Goal: Task Accomplishment & Management: Use online tool/utility

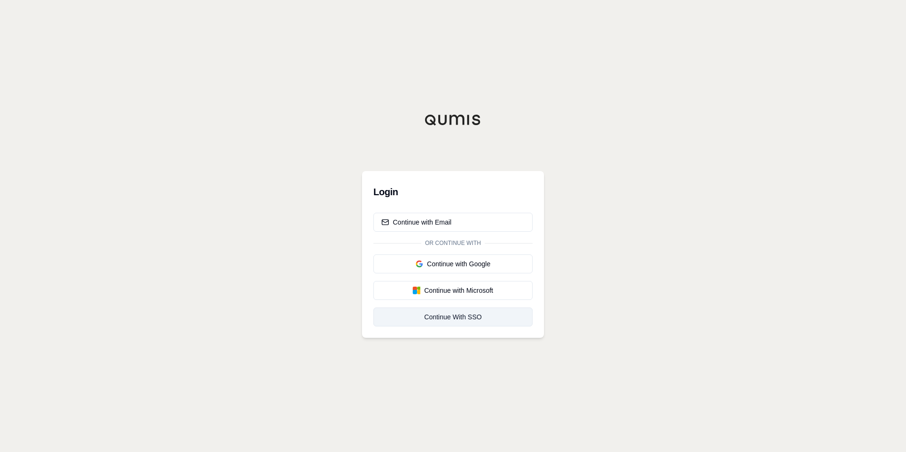
click at [459, 314] on div "Continue With SSO" at bounding box center [452, 316] width 143 height 9
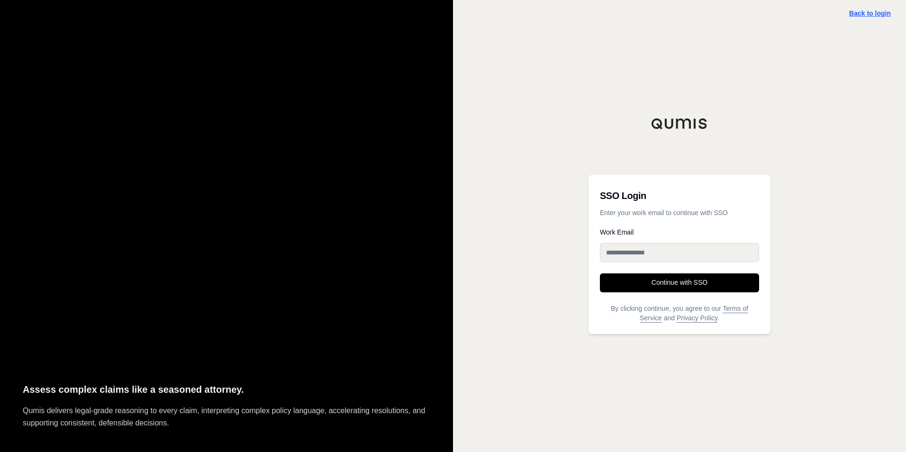
click at [873, 12] on link "Back to login" at bounding box center [870, 13] width 42 height 8
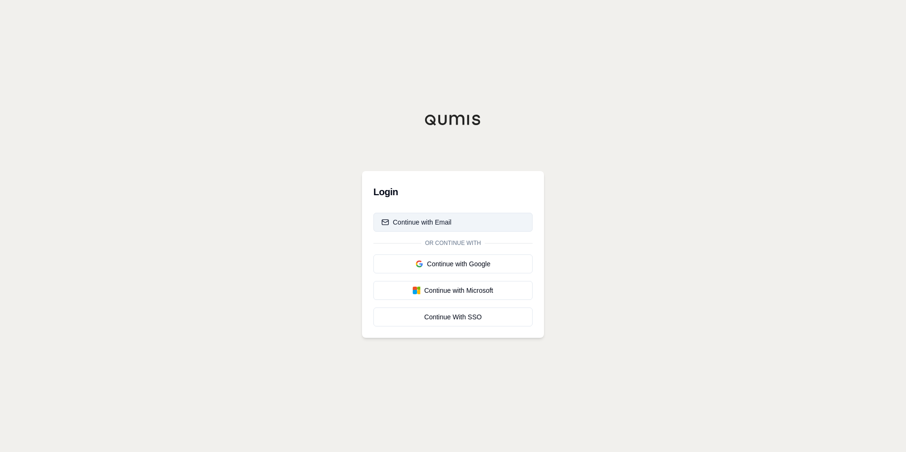
click at [440, 218] on div "Continue with Email" at bounding box center [416, 221] width 70 height 9
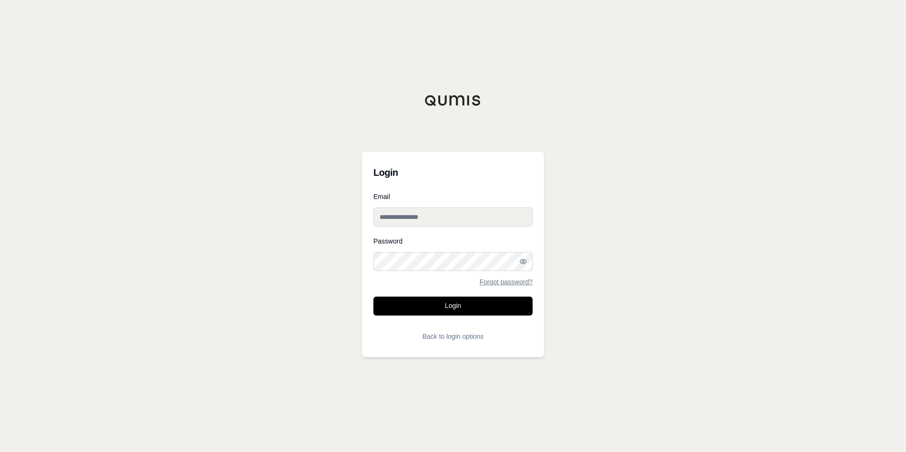
click at [392, 218] on input "Email" at bounding box center [452, 217] width 159 height 19
type input "**********"
click at [373, 297] on button "Login" at bounding box center [452, 306] width 159 height 19
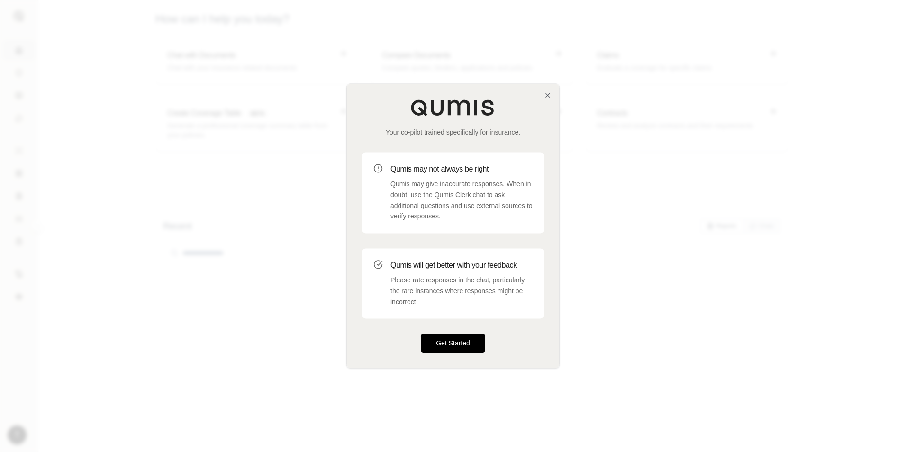
click at [452, 342] on button "Get Started" at bounding box center [453, 343] width 64 height 19
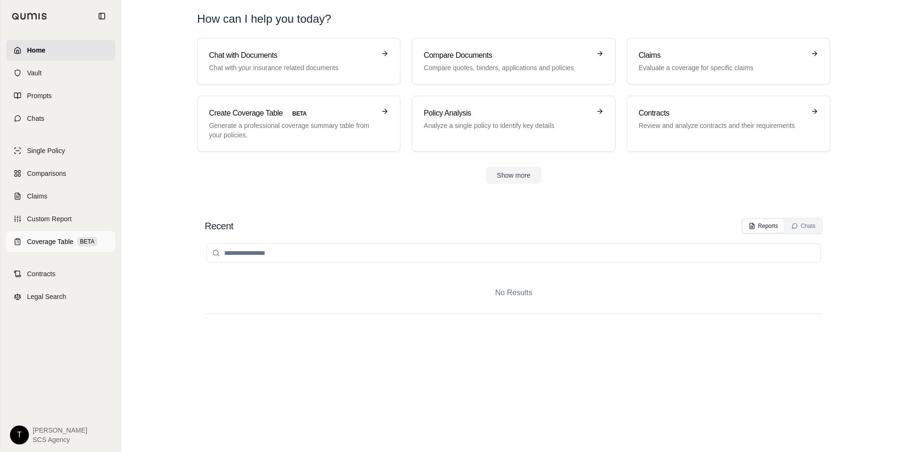
click at [57, 242] on span "Coverage Table" at bounding box center [50, 241] width 46 height 9
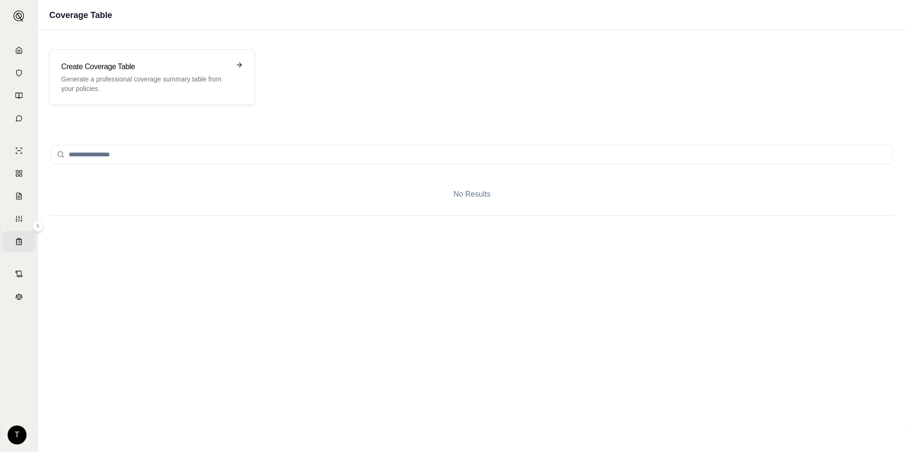
click at [327, 216] on div at bounding box center [471, 219] width 845 height 8
click at [151, 247] on div "No Results" at bounding box center [471, 276] width 845 height 281
click at [305, 207] on div "No Results" at bounding box center [471, 194] width 845 height 42
click at [177, 74] on div "Create Coverage Table Generate a professional coverage summary table from your …" at bounding box center [145, 77] width 169 height 32
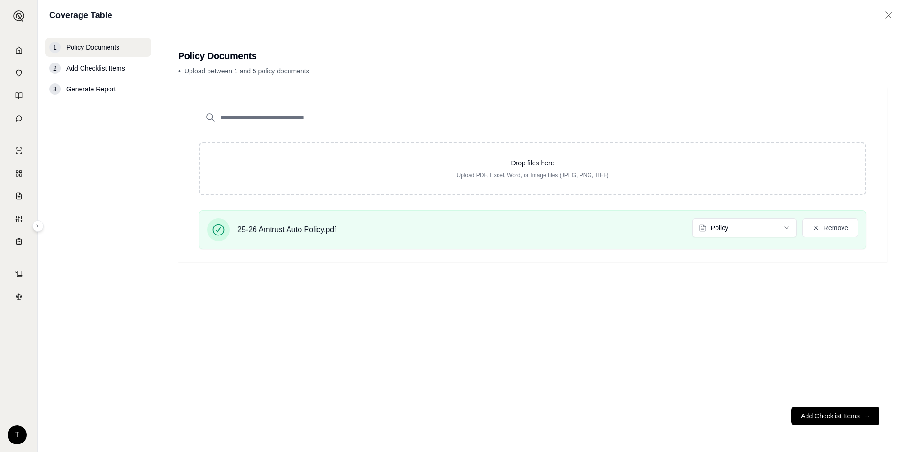
click at [101, 67] on span "Add Checklist Items" at bounding box center [95, 67] width 59 height 9
click at [91, 68] on span "Add Checklist Items" at bounding box center [95, 67] width 59 height 9
click at [317, 308] on div "Drop files here Upload PDF, Excel, Word, or Image files (JPEG, PNG, TIFF) 25-26…" at bounding box center [532, 243] width 709 height 312
click at [838, 417] on button "Add Checklist Items →" at bounding box center [835, 416] width 88 height 19
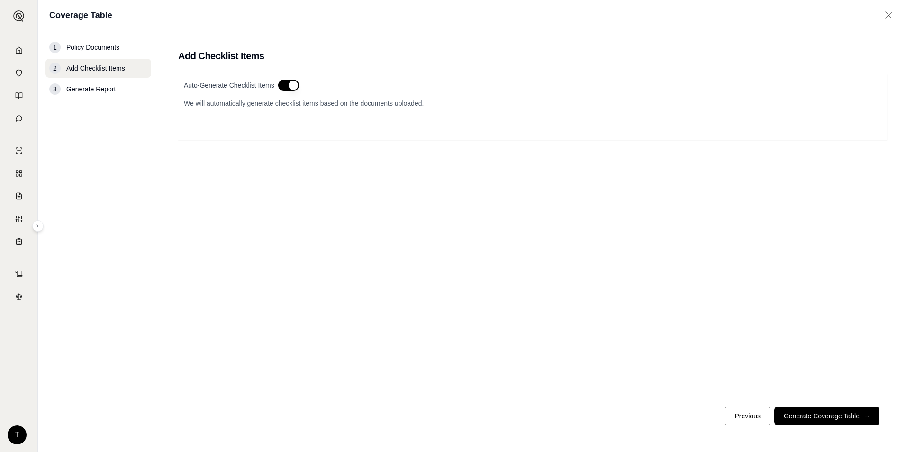
click at [96, 50] on span "Policy Documents" at bounding box center [92, 47] width 53 height 9
click at [281, 85] on button "button" at bounding box center [288, 85] width 21 height 11
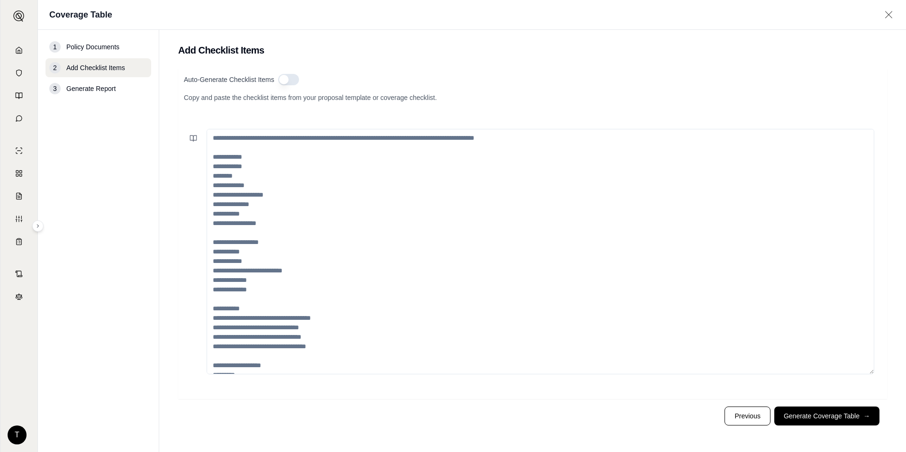
click at [237, 138] on textarea at bounding box center [541, 251] width 668 height 245
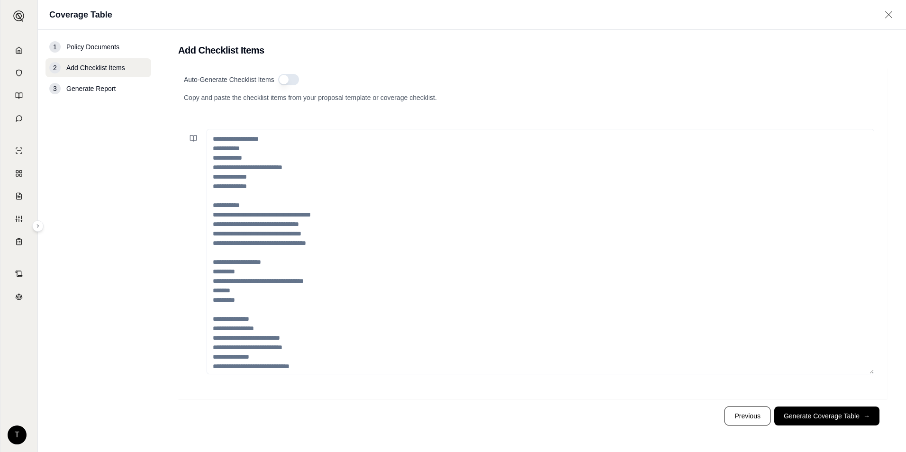
scroll to position [161, 0]
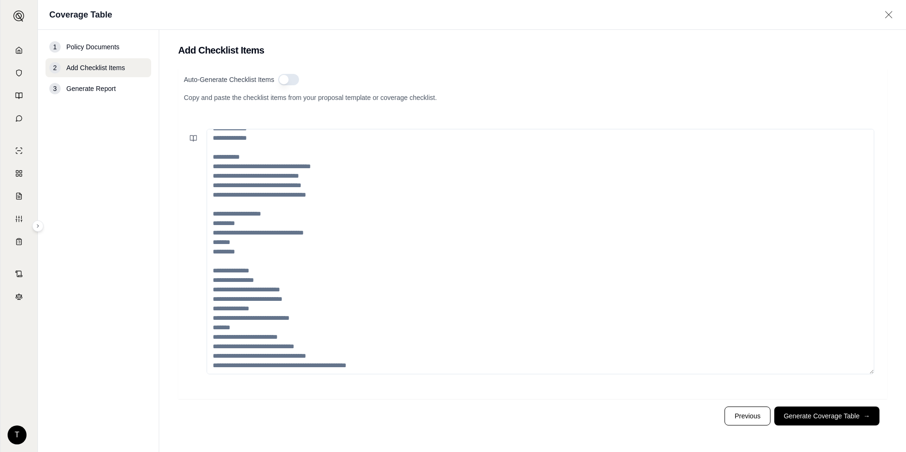
click at [296, 81] on button "button" at bounding box center [288, 79] width 21 height 11
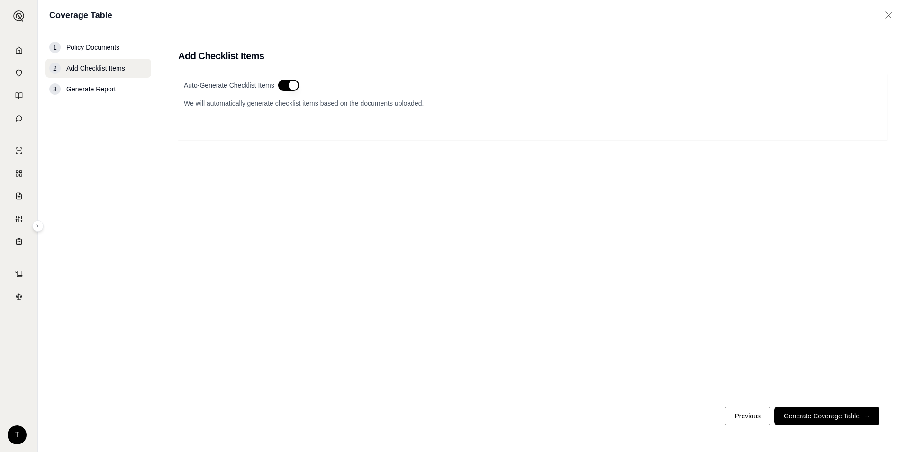
scroll to position [0, 0]
click at [821, 414] on button "Generate Coverage Table →" at bounding box center [826, 416] width 105 height 19
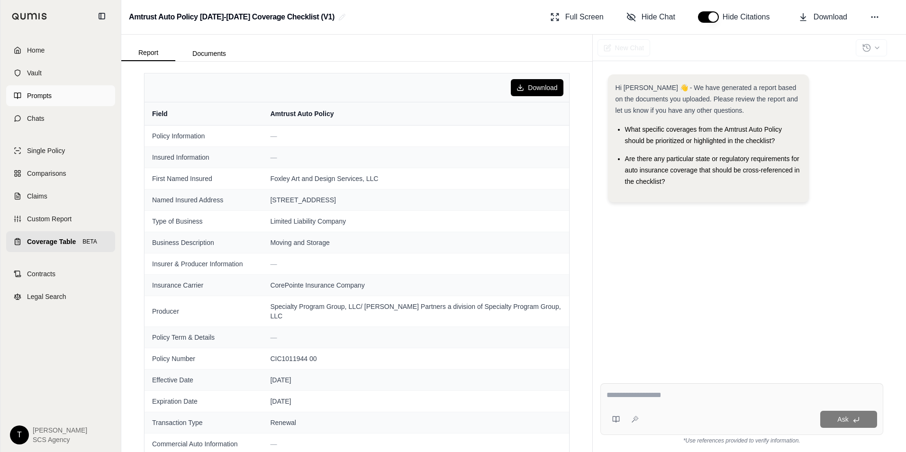
click at [55, 91] on link "Prompts" at bounding box center [60, 95] width 109 height 21
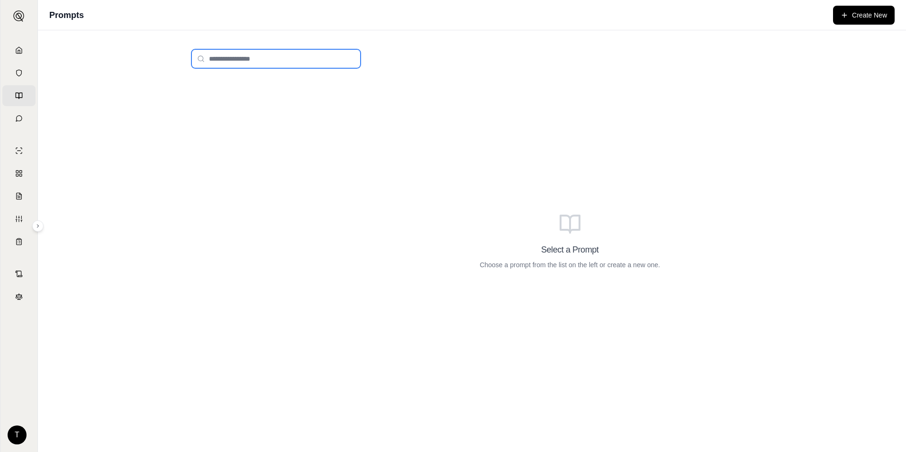
click at [208, 58] on input "search" at bounding box center [275, 58] width 169 height 19
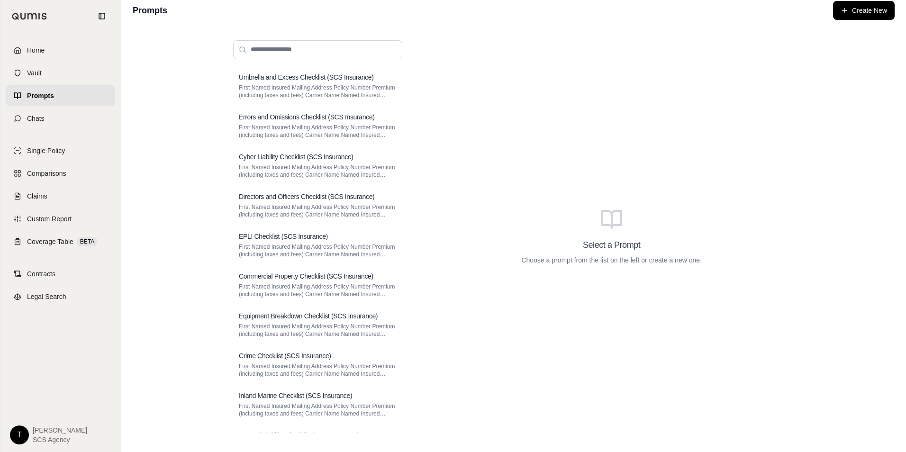
click at [23, 434] on html "Home Vault Prompts Chats Single Policy Comparisons Claims Custom Report Coverag…" at bounding box center [453, 226] width 906 height 452
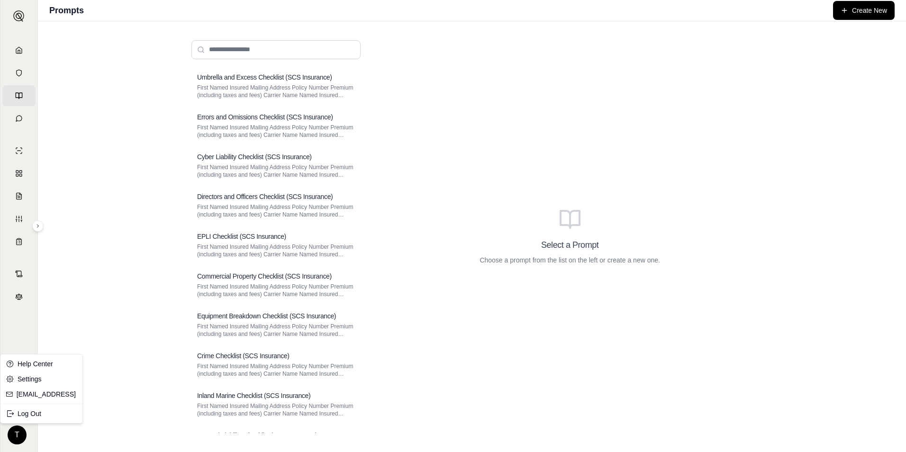
click at [36, 446] on html "Home Vault Prompts Chats Single Policy Comparisons Claims Custom Report Coverag…" at bounding box center [453, 226] width 906 height 452
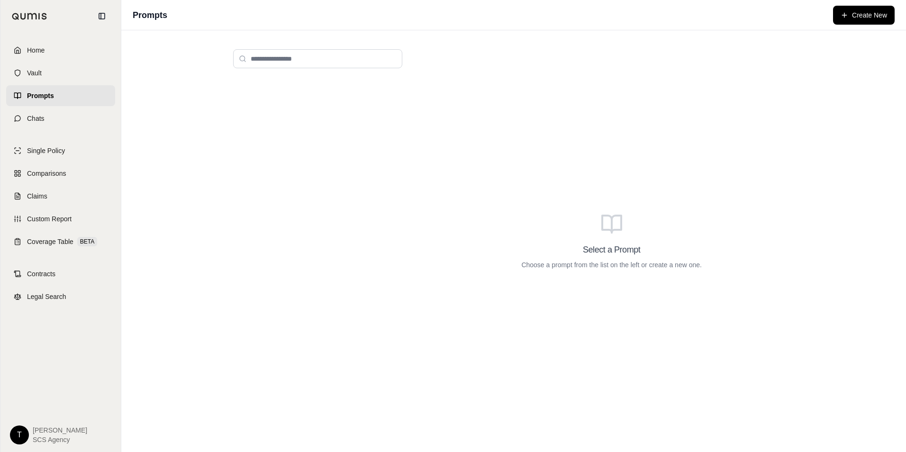
click at [18, 435] on html "Home Vault Prompts Chats Single Policy Comparisons Claims Custom Report Coverag…" at bounding box center [453, 226] width 906 height 452
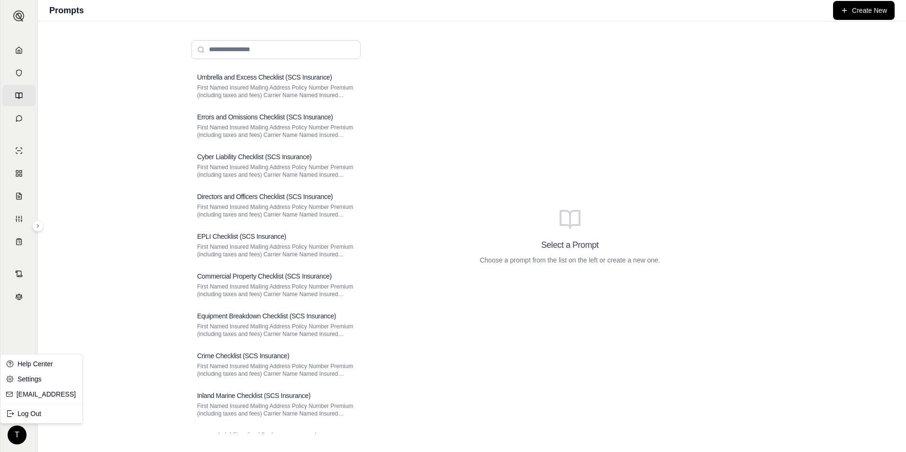
click at [18, 325] on html "Home Vault Prompts Chats Single Policy Comparisons Claims Custom Report Coverag…" at bounding box center [453, 226] width 906 height 452
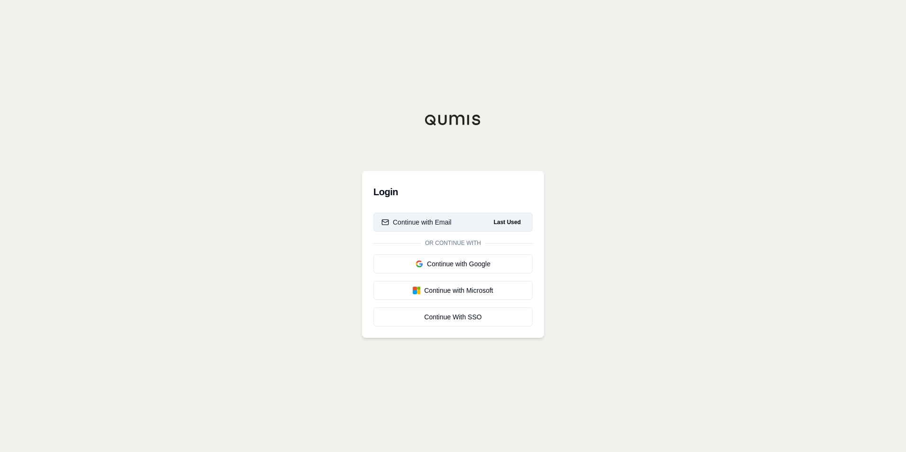
click at [441, 221] on div "Continue with Email" at bounding box center [416, 221] width 70 height 9
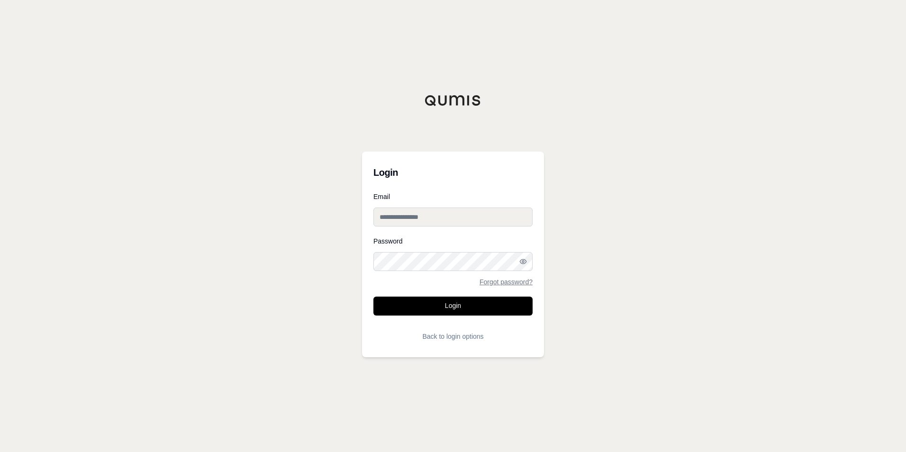
click at [390, 215] on input "Email" at bounding box center [452, 217] width 159 height 19
type input "**********"
click at [367, 260] on div "**********" at bounding box center [453, 255] width 182 height 206
click at [468, 307] on button "Login" at bounding box center [452, 306] width 159 height 19
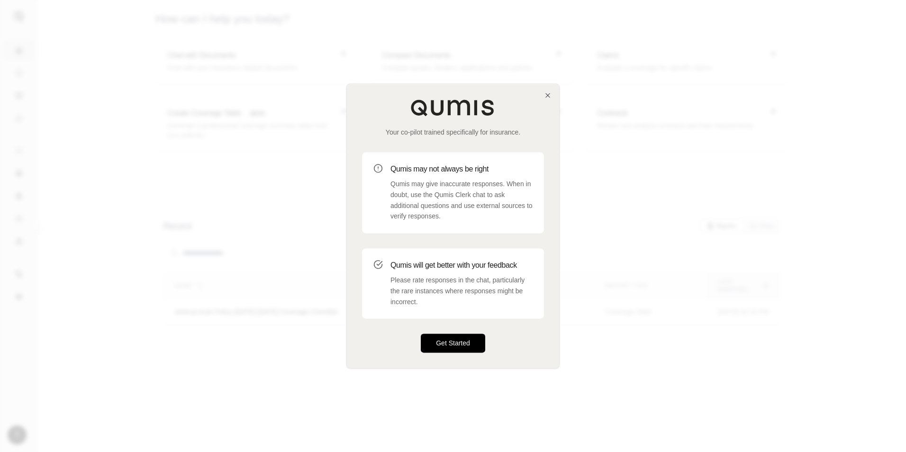
click at [471, 344] on button "Get Started" at bounding box center [453, 343] width 64 height 19
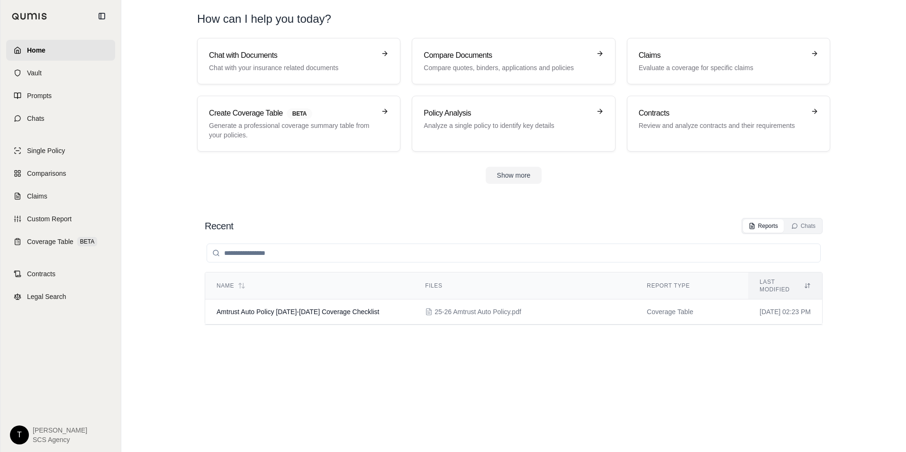
click at [20, 434] on html "Home Vault Prompts Chats Single Policy Comparisons Claims Custom Report Coverag…" at bounding box center [453, 226] width 906 height 452
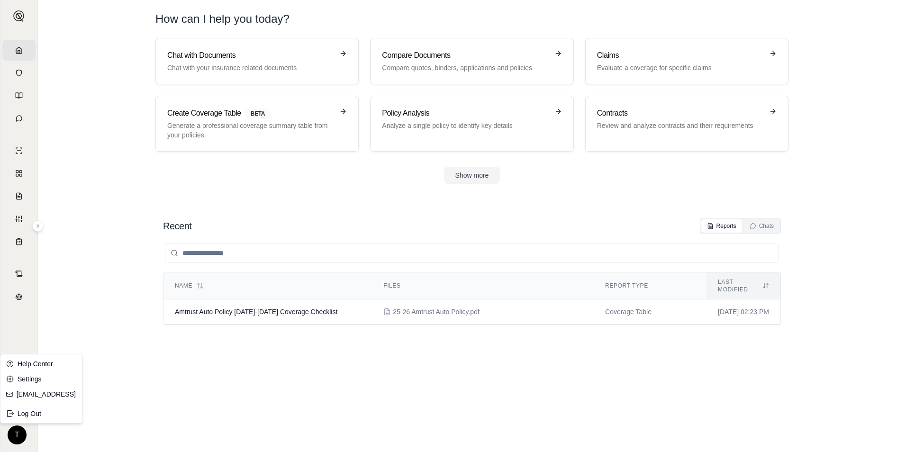
click at [27, 327] on html "Home Vault Prompts Chats Single Policy Comparisons Claims Custom Report Coverag…" at bounding box center [453, 226] width 906 height 452
click at [21, 434] on html "Home Vault Prompts Chats Single Policy Comparisons Claims Custom Report Coverag…" at bounding box center [453, 226] width 906 height 452
click at [3, 342] on html "Home Vault Prompts Chats Single Policy Comparisons Claims Custom Report Coverag…" at bounding box center [453, 226] width 906 height 452
click at [30, 431] on span "[PERSON_NAME]" at bounding box center [30, 429] width 0 height 9
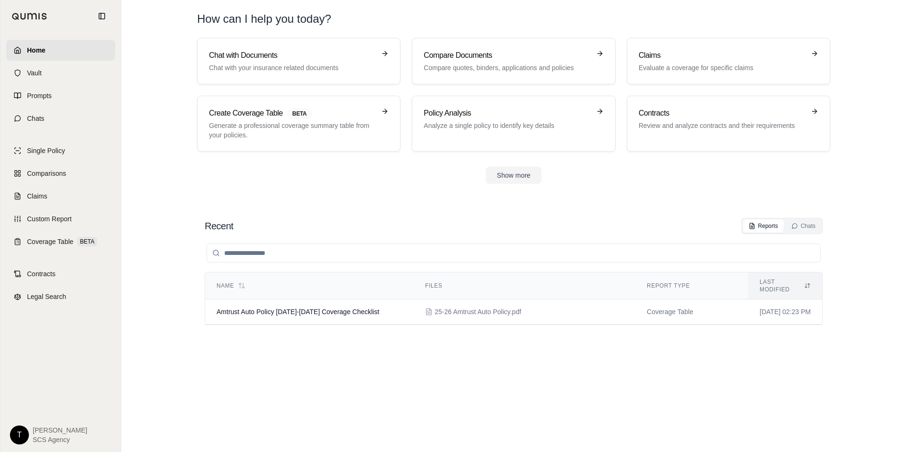
click at [43, 437] on span "SCS Agency" at bounding box center [60, 439] width 54 height 9
click at [23, 437] on html "Home Vault Prompts Chats Single Policy Comparisons Claims Custom Report Coverag…" at bounding box center [453, 226] width 906 height 452
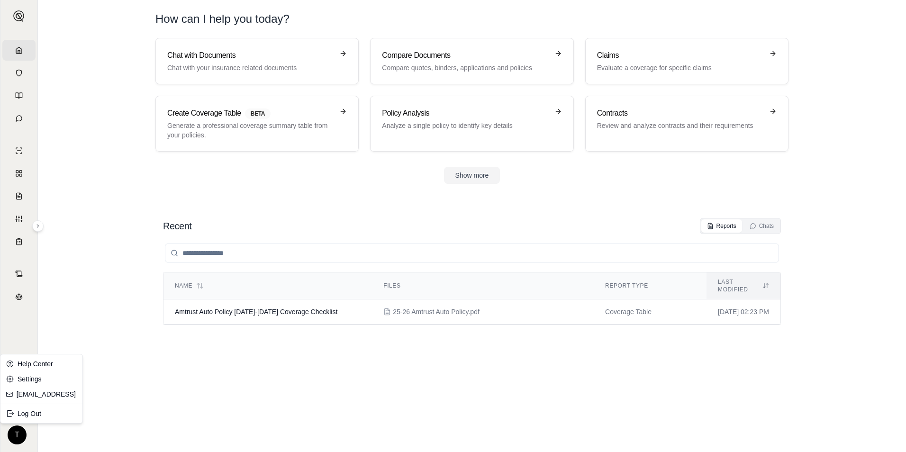
click at [21, 315] on html "Home Vault Prompts Chats Single Policy Comparisons Claims Custom Report Coverag…" at bounding box center [453, 226] width 906 height 452
